Goal: Transaction & Acquisition: Purchase product/service

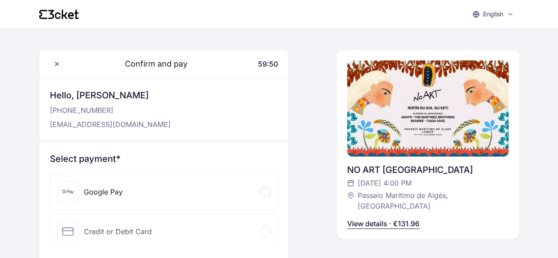
scroll to position [87, 0]
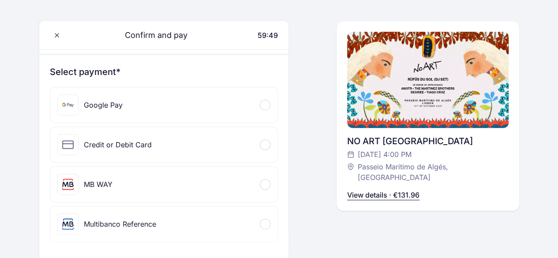
click at [79, 110] on div "Google Pay" at bounding box center [89, 104] width 65 height 21
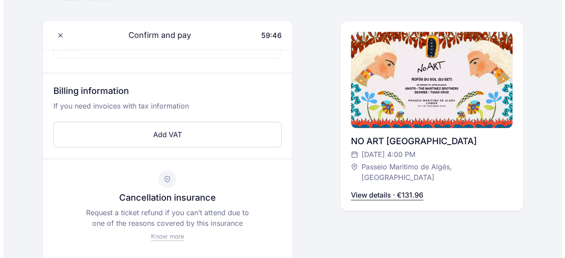
scroll to position [233, 0]
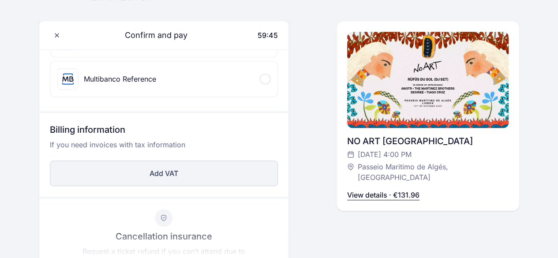
click at [180, 161] on button "Add VAT" at bounding box center [164, 174] width 229 height 26
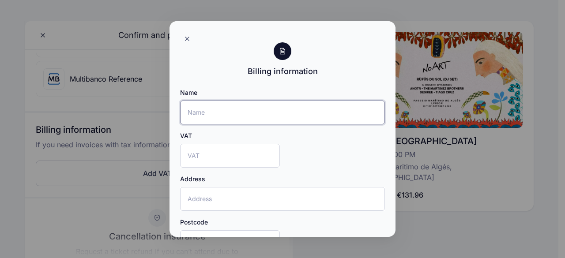
click at [216, 110] on input "Name" at bounding box center [282, 113] width 205 height 24
type input "[PERSON_NAME]"
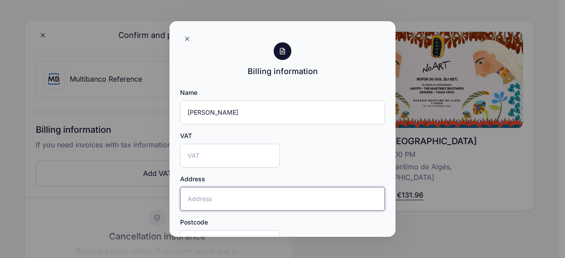
type input "[STREET_ADDRESS],"
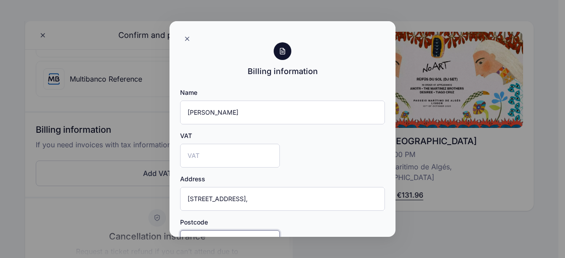
type input "1170-137"
type input "[GEOGRAPHIC_DATA]"
click at [211, 154] on input "VAT" at bounding box center [230, 156] width 100 height 24
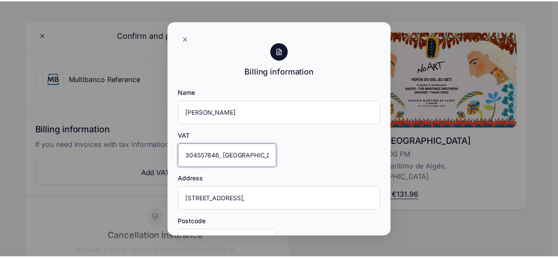
scroll to position [106, 0]
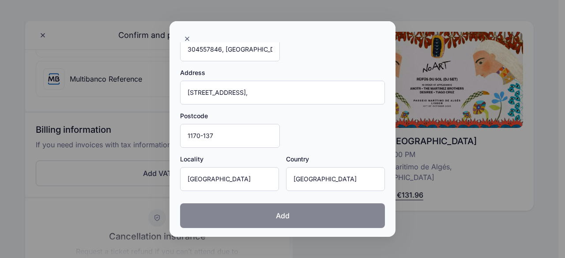
click at [271, 207] on button "Add" at bounding box center [282, 216] width 205 height 25
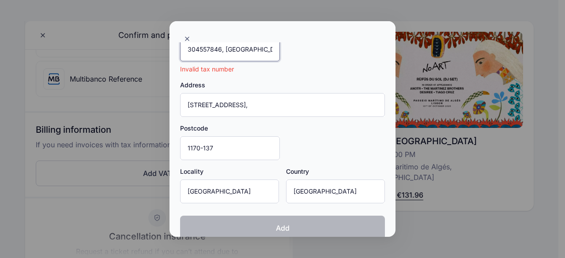
drag, startPoint x: 225, startPoint y: 46, endPoint x: 281, endPoint y: 46, distance: 56.1
click at [281, 46] on div "Name [PERSON_NAME] VAT 304557846, [GEOGRAPHIC_DATA] Invalid tax number Address …" at bounding box center [282, 96] width 205 height 229
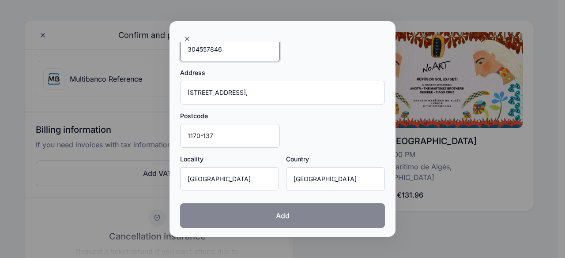
type input "304557846"
click at [283, 219] on span "Add" at bounding box center [283, 216] width 14 height 11
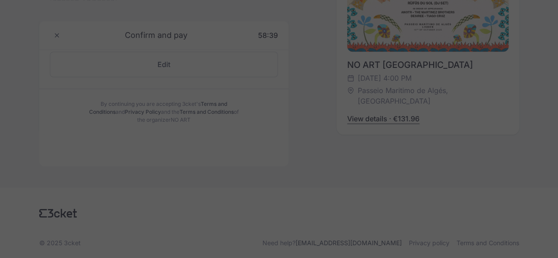
scroll to position [407, 0]
